Goal: Transaction & Acquisition: Purchase product/service

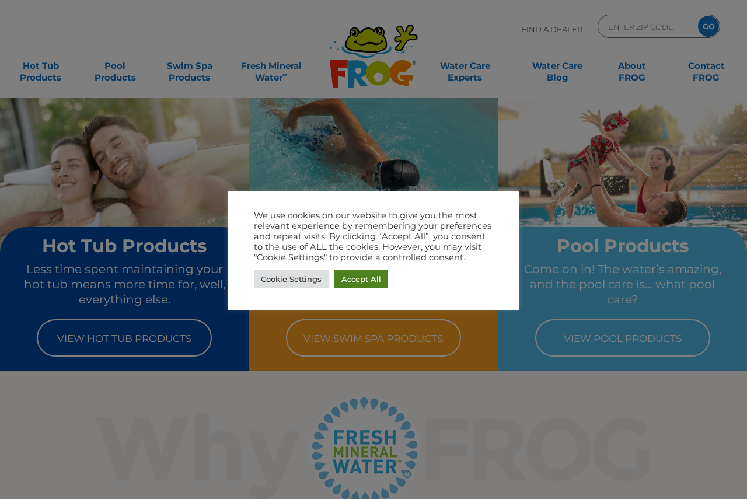
click at [368, 282] on link "Accept All" at bounding box center [361, 279] width 54 height 18
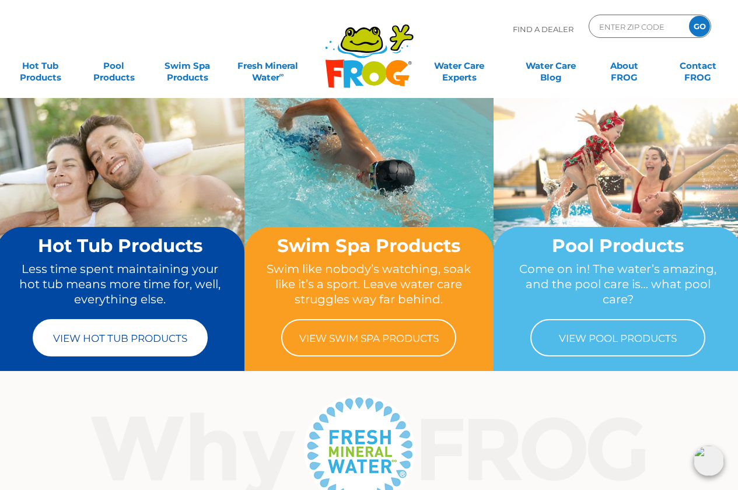
click at [121, 339] on link "View Hot Tub Products" at bounding box center [120, 337] width 175 height 37
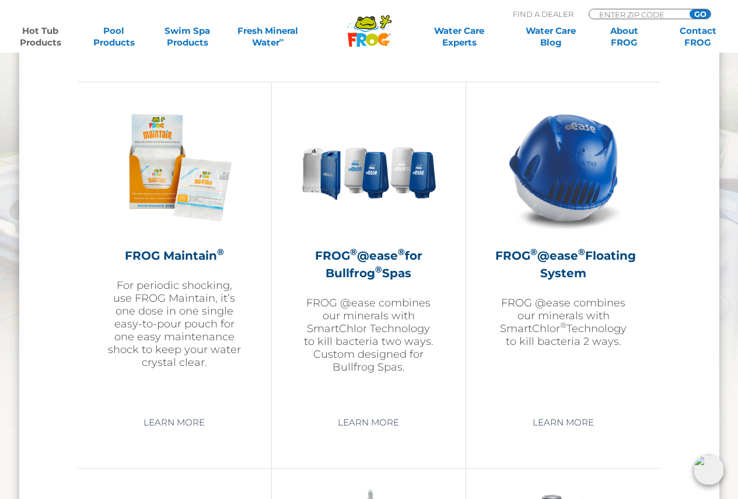
scroll to position [1284, 0]
click at [567, 206] on img at bounding box center [563, 167] width 135 height 135
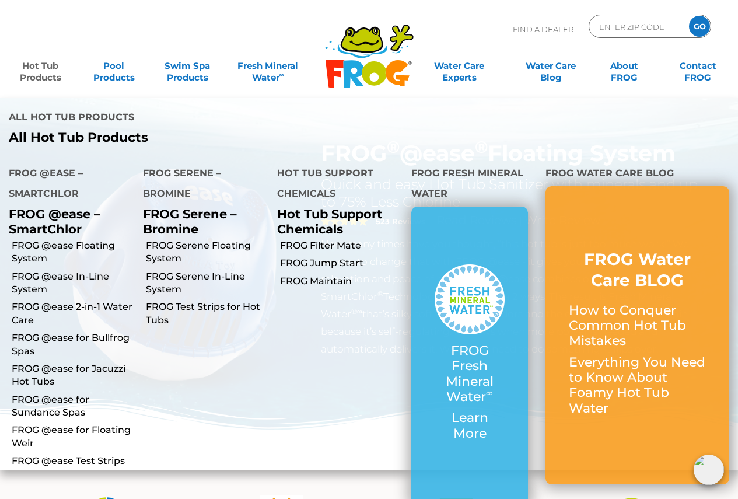
click at [47, 76] on link "Hot Tub Products" at bounding box center [40, 65] width 57 height 23
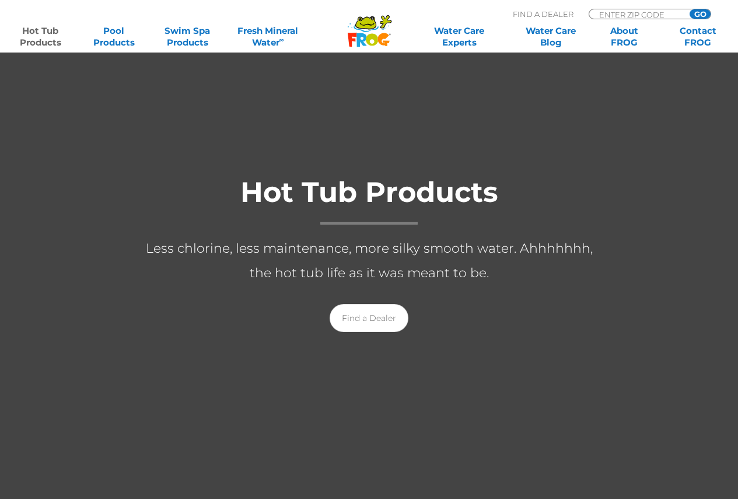
scroll to position [117, 0]
click at [365, 320] on link "Find a Dealer" at bounding box center [369, 317] width 79 height 28
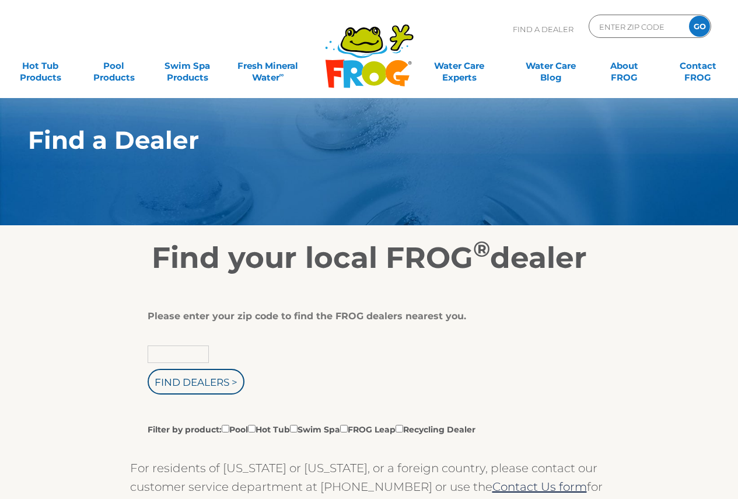
click at [190, 347] on input "text" at bounding box center [178, 354] width 61 height 18
type input "76063"
click at [190, 380] on input "Find Dealers >" at bounding box center [196, 382] width 97 height 26
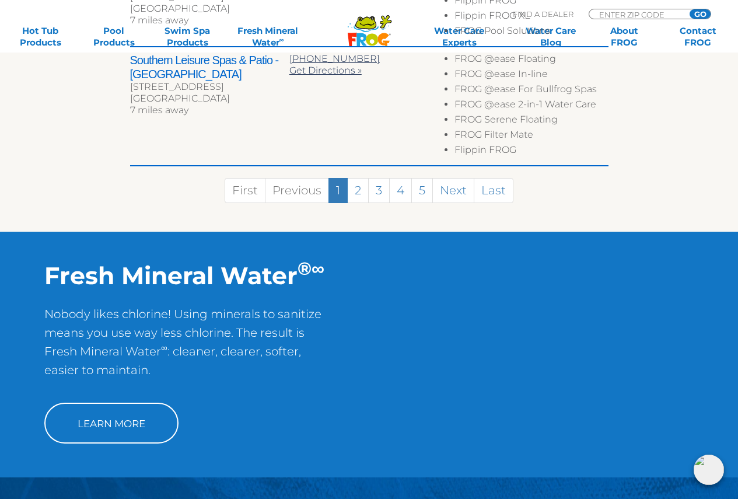
scroll to position [934, 0]
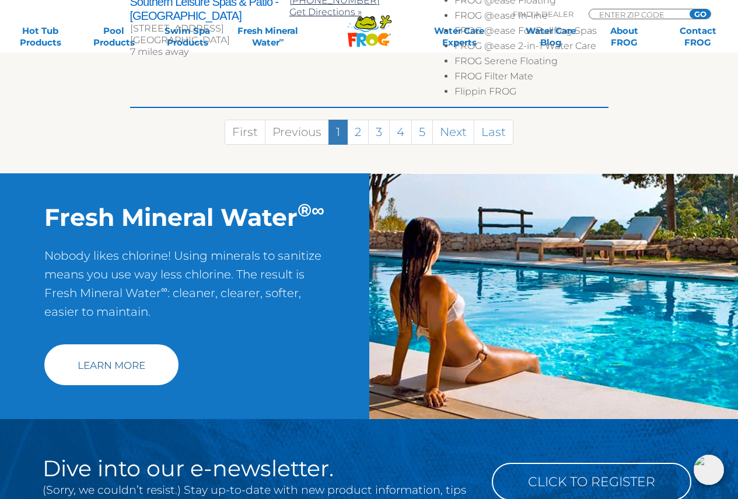
click at [120, 344] on link "Learn More" at bounding box center [111, 364] width 134 height 41
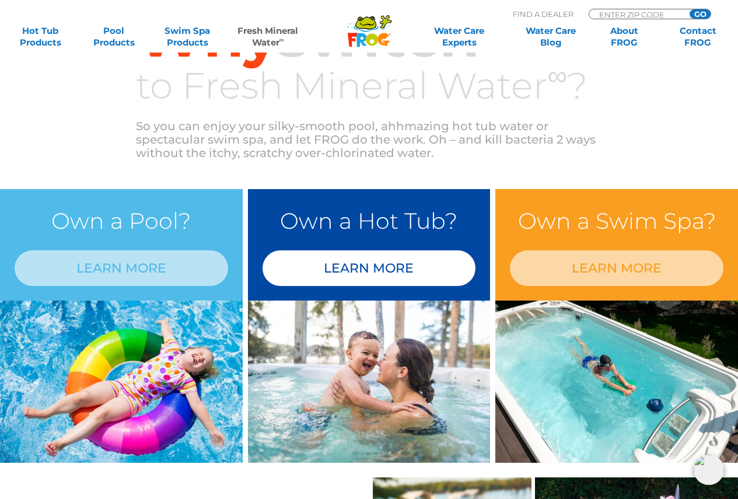
scroll to position [817, 0]
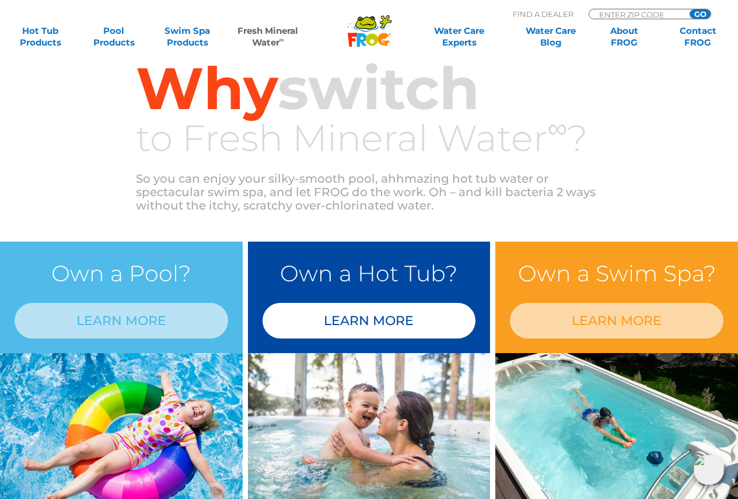
click at [367, 314] on link "LEARN MORE" at bounding box center [370, 321] width 214 height 36
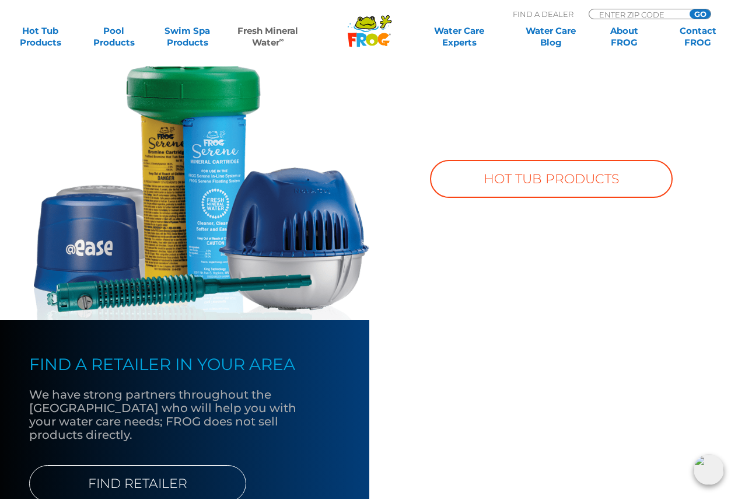
scroll to position [875, 0]
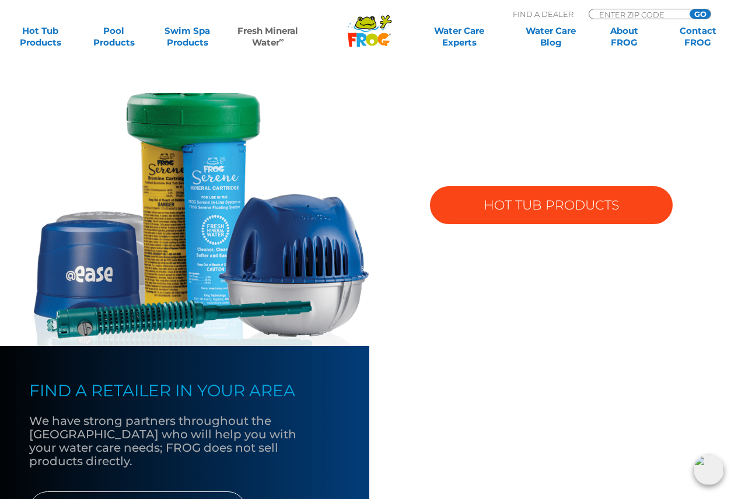
click at [546, 214] on link "HOT TUB PRODUCTS" at bounding box center [551, 205] width 243 height 38
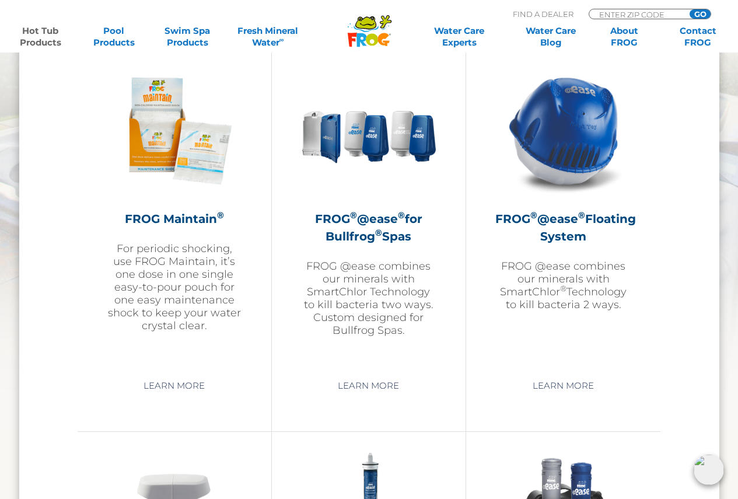
scroll to position [1400, 0]
